Goal: Task Accomplishment & Management: Manage account settings

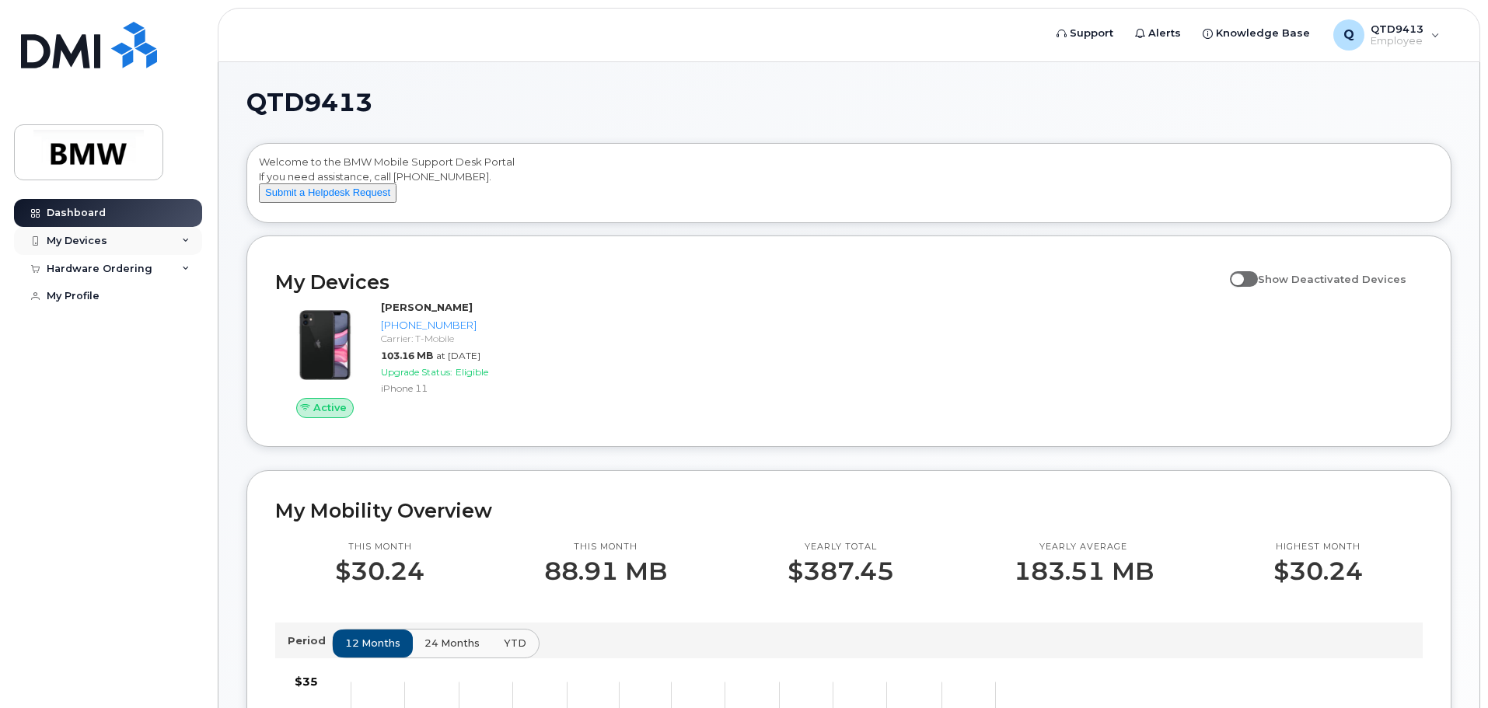
click at [155, 238] on div "My Devices" at bounding box center [108, 241] width 188 height 28
click at [140, 268] on div "Hardware Ordering" at bounding box center [100, 269] width 106 height 12
click at [105, 293] on div "My Orders" at bounding box center [82, 297] width 56 height 14
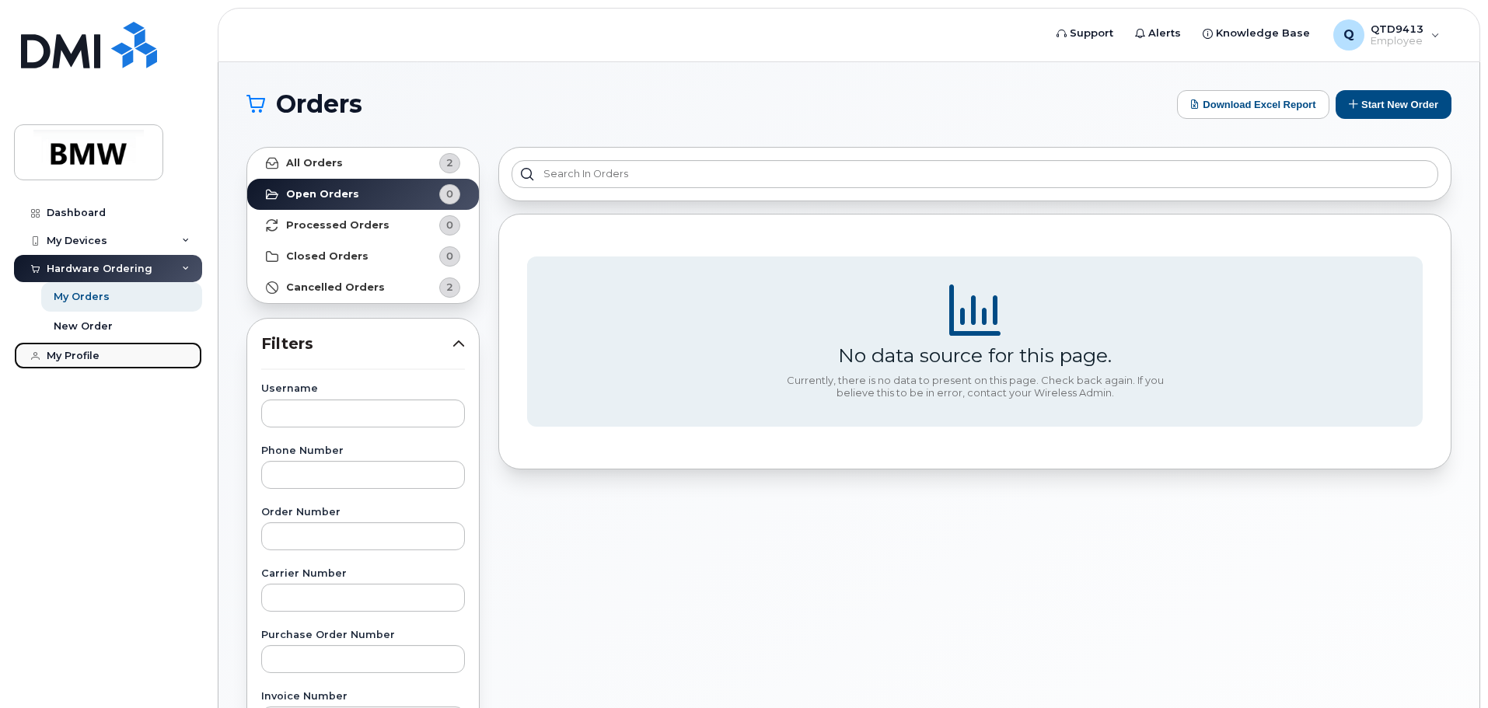
click at [106, 351] on link "My Profile" at bounding box center [108, 356] width 188 height 28
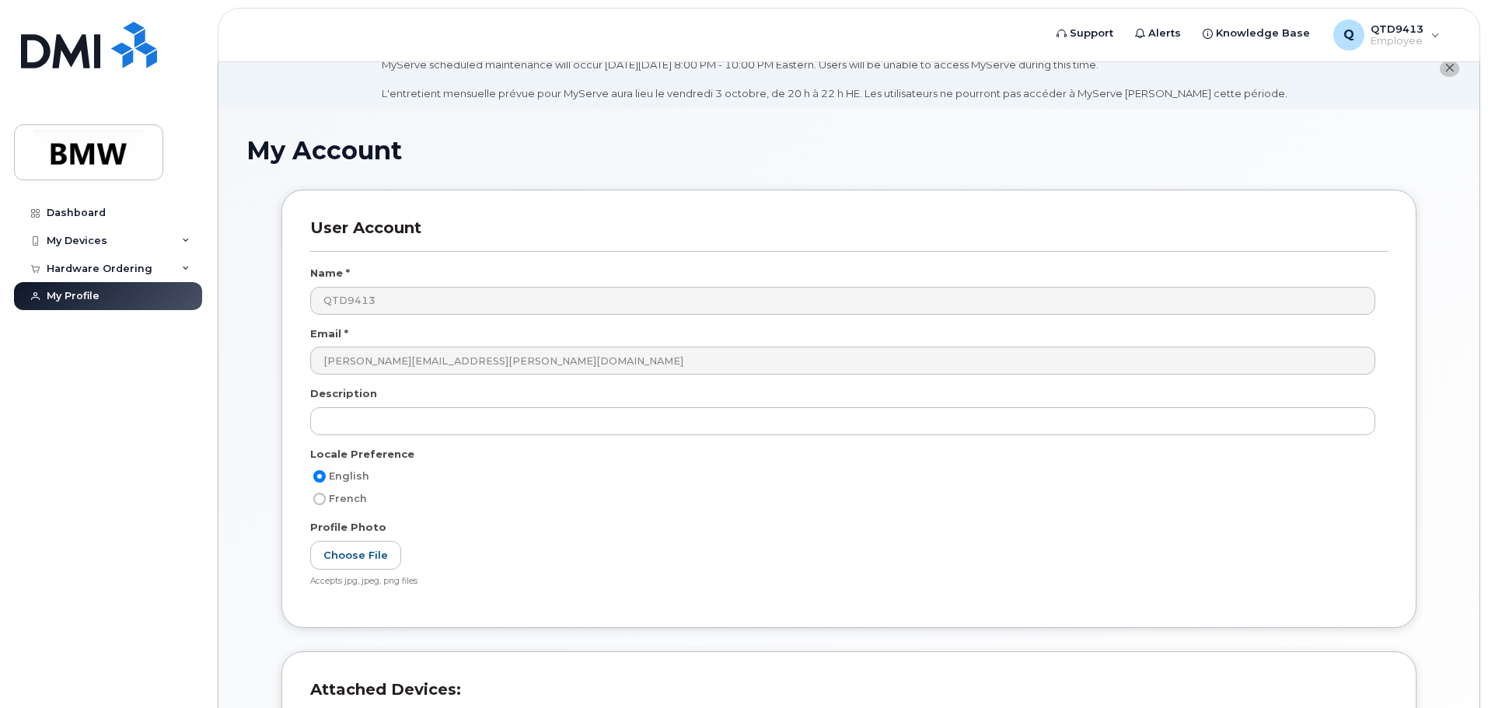
scroll to position [52, 0]
